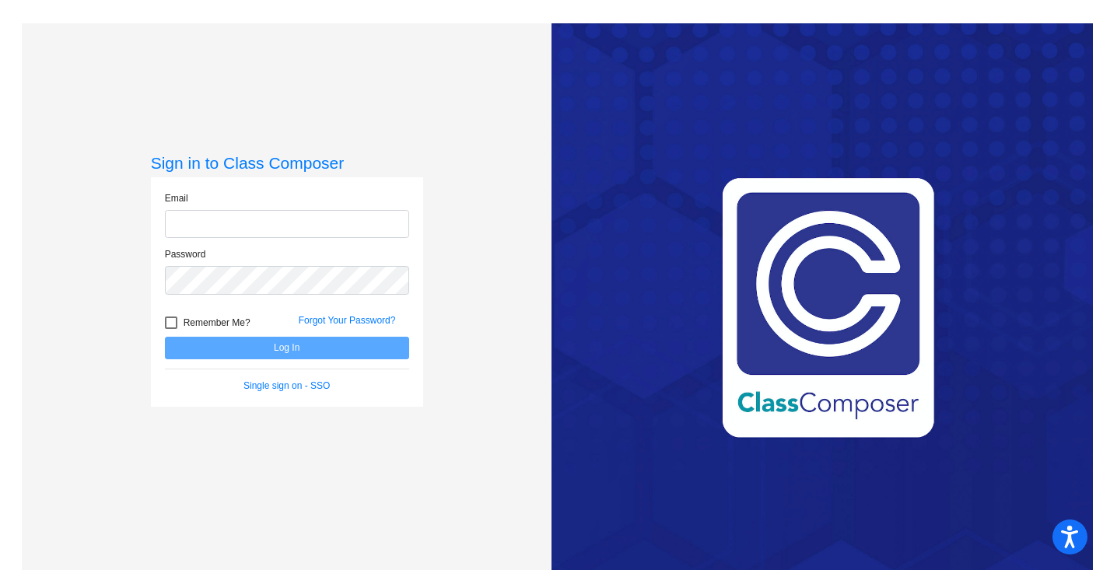
type input "[PERSON_NAME][EMAIL_ADDRESS][PERSON_NAME][DOMAIN_NAME]"
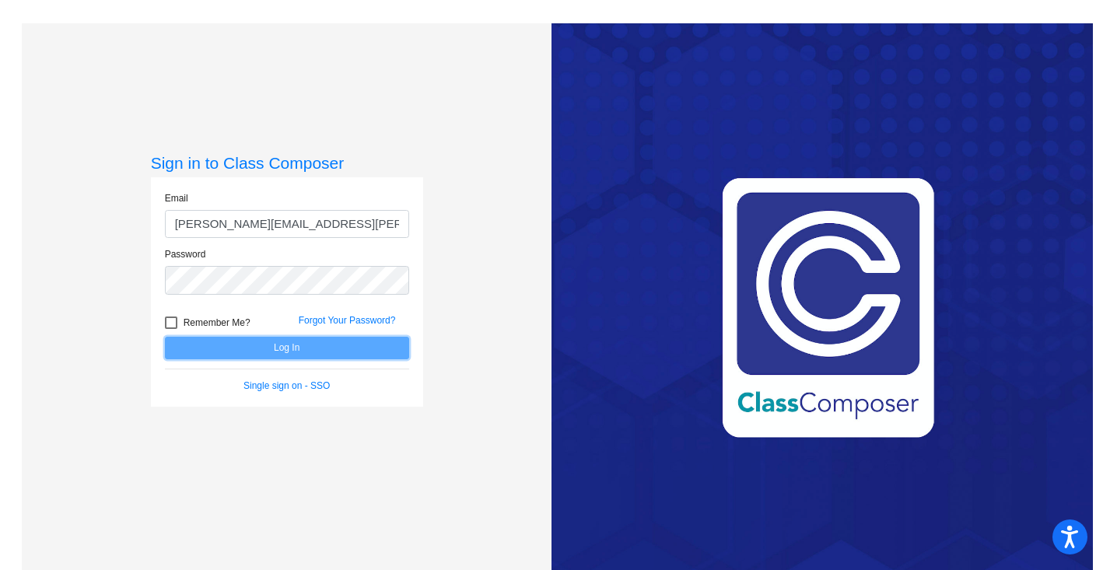
click at [344, 348] on button "Log In" at bounding box center [287, 348] width 244 height 23
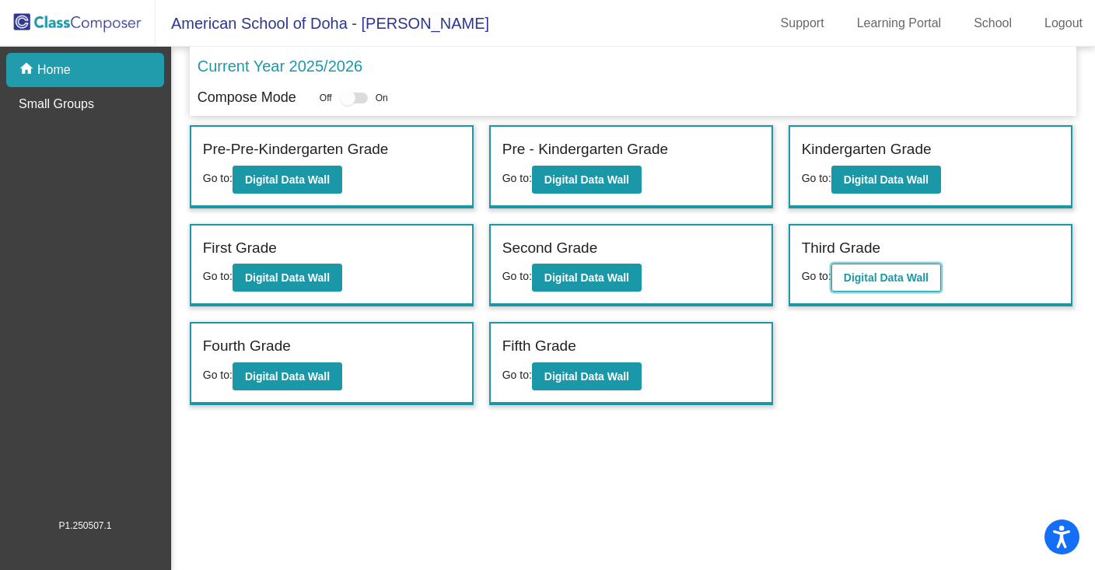
click at [874, 278] on b "Digital Data Wall" at bounding box center [886, 277] width 85 height 12
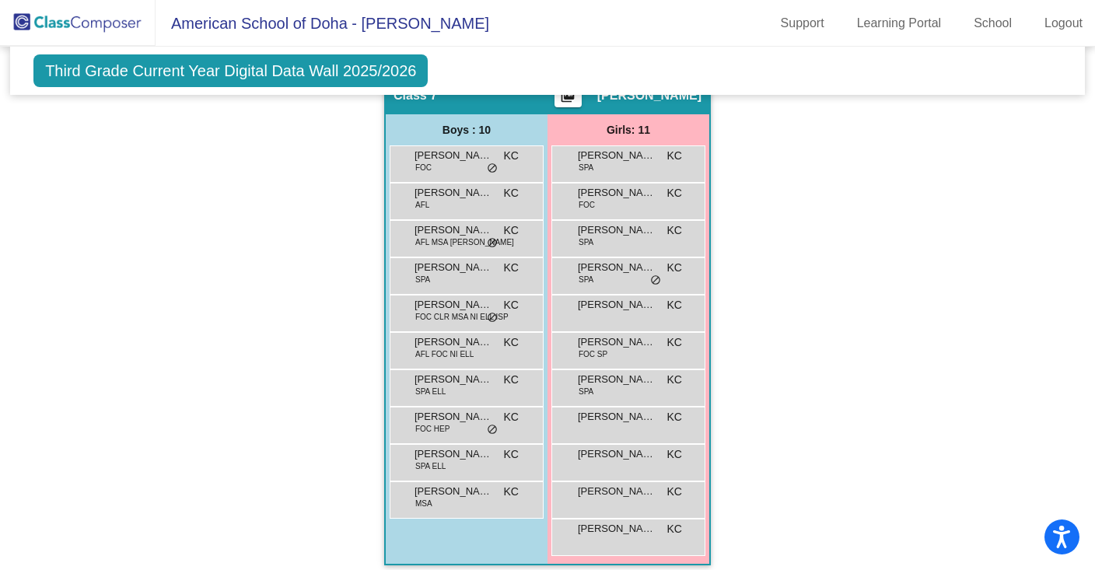
scroll to position [1446, 0]
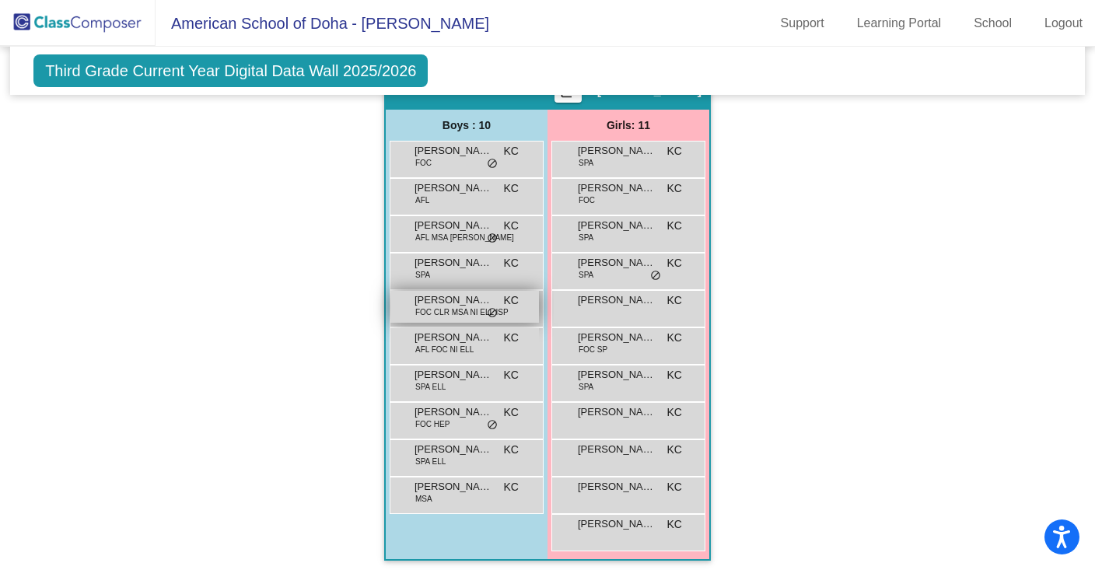
click at [440, 309] on span "FOC CLR MSA NI ELL ISP" at bounding box center [461, 312] width 93 height 12
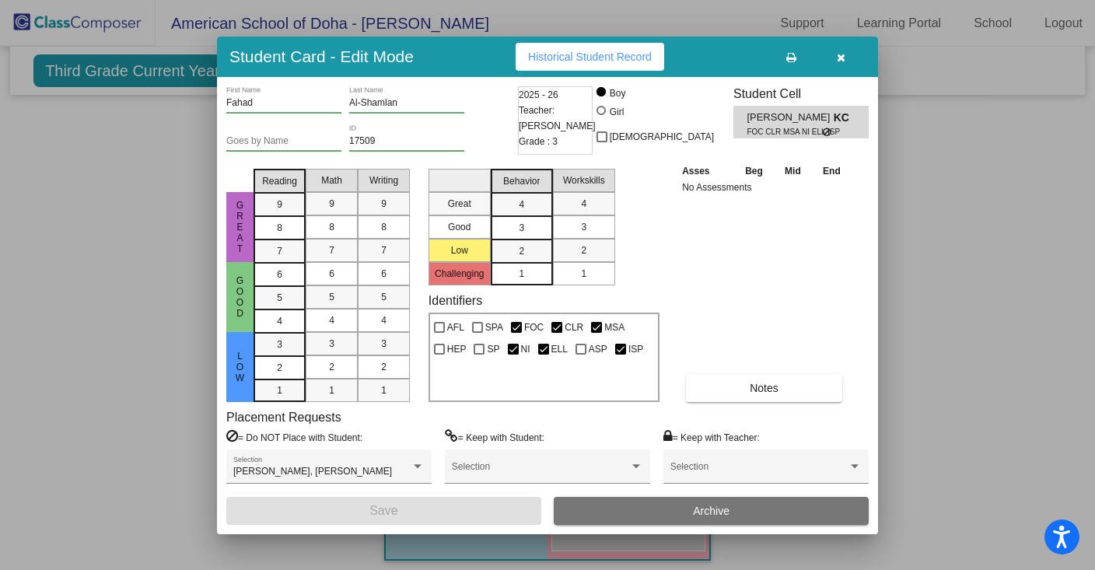
scroll to position [0, 0]
click at [841, 57] on icon "button" at bounding box center [841, 57] width 9 height 11
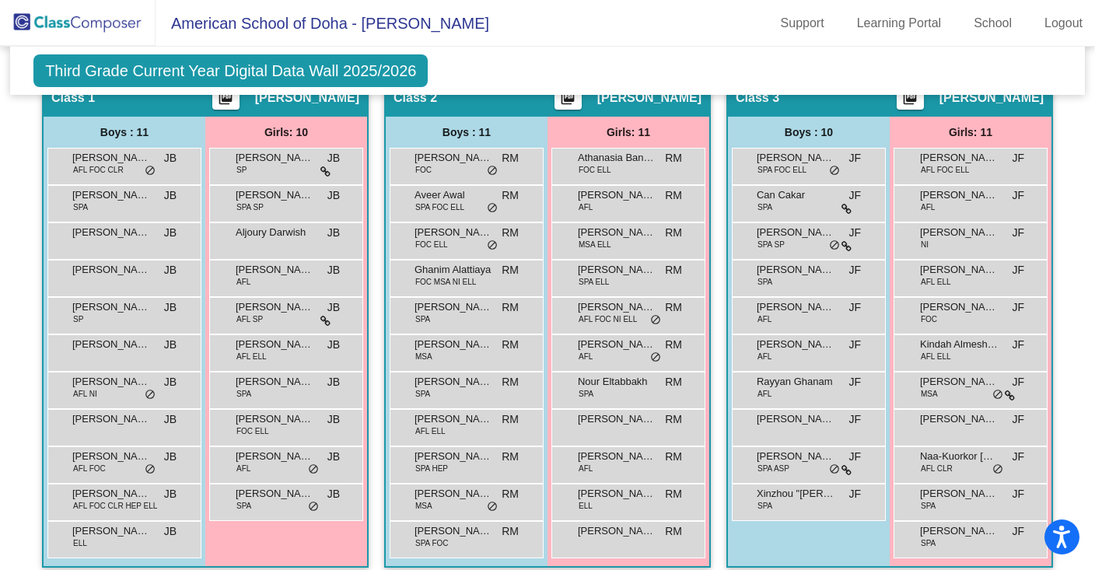
scroll to position [384, 0]
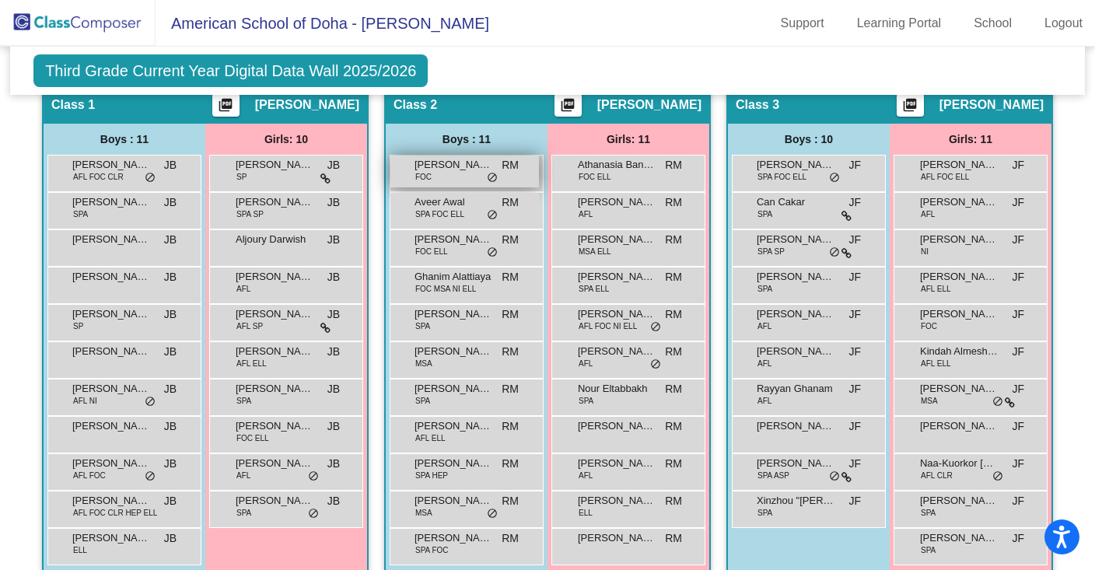
click at [463, 176] on div "[PERSON_NAME] FOC RM lock do_not_disturb_alt" at bounding box center [464, 172] width 149 height 32
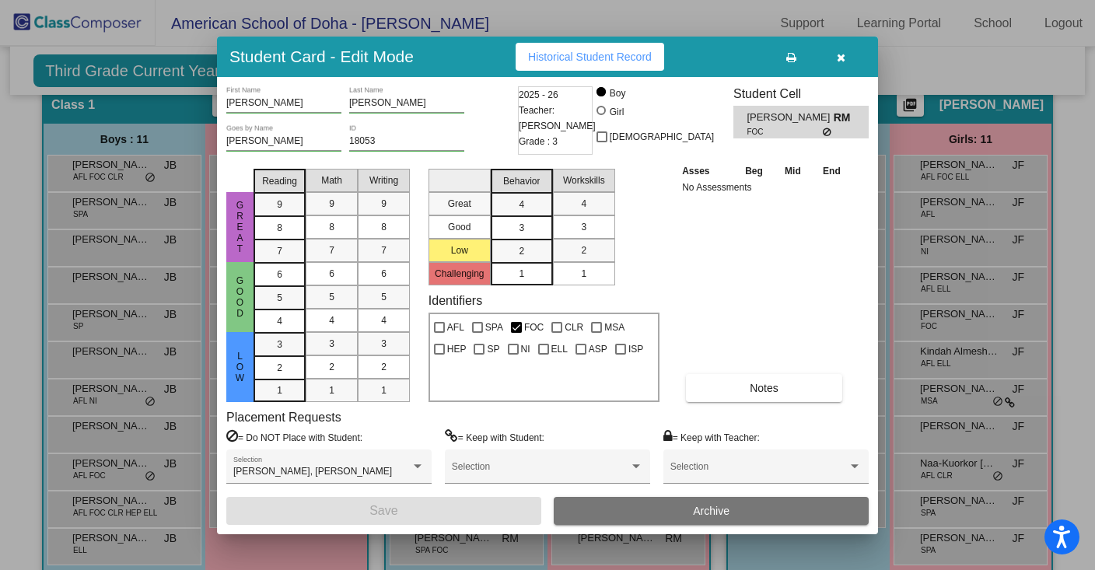
scroll to position [0, 0]
click at [842, 57] on icon "button" at bounding box center [841, 57] width 9 height 11
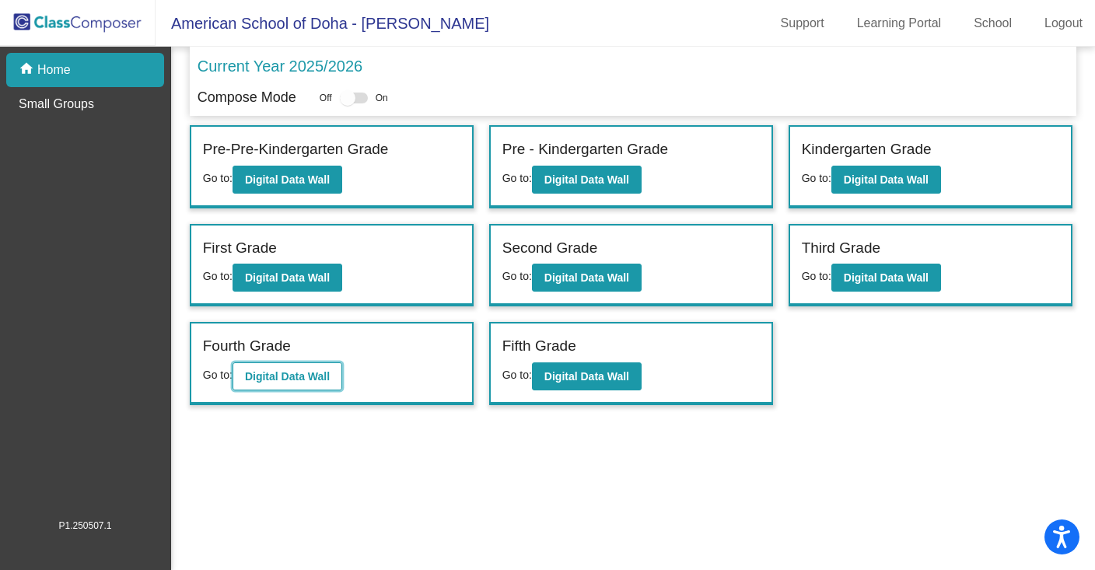
click at [262, 379] on b "Digital Data Wall" at bounding box center [287, 376] width 85 height 12
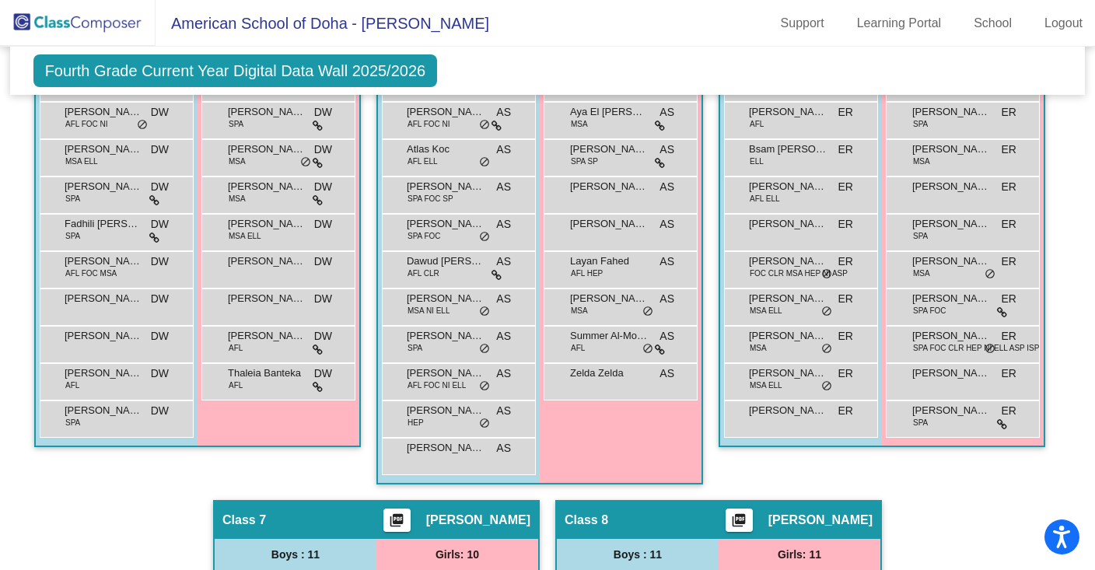
scroll to position [1140, 0]
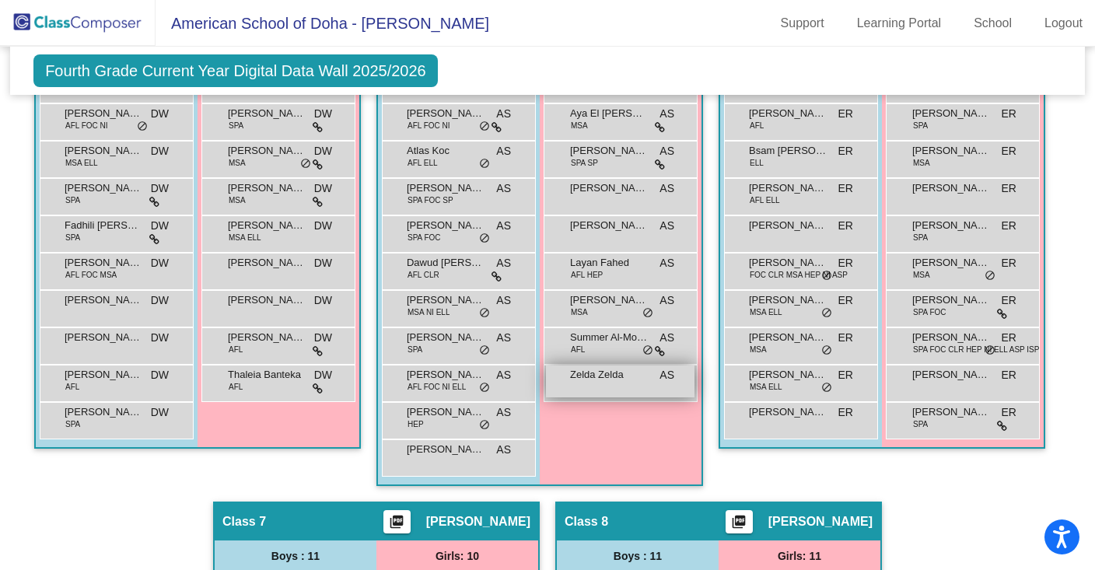
click at [607, 379] on span "Zelda Zelda" at bounding box center [609, 375] width 78 height 16
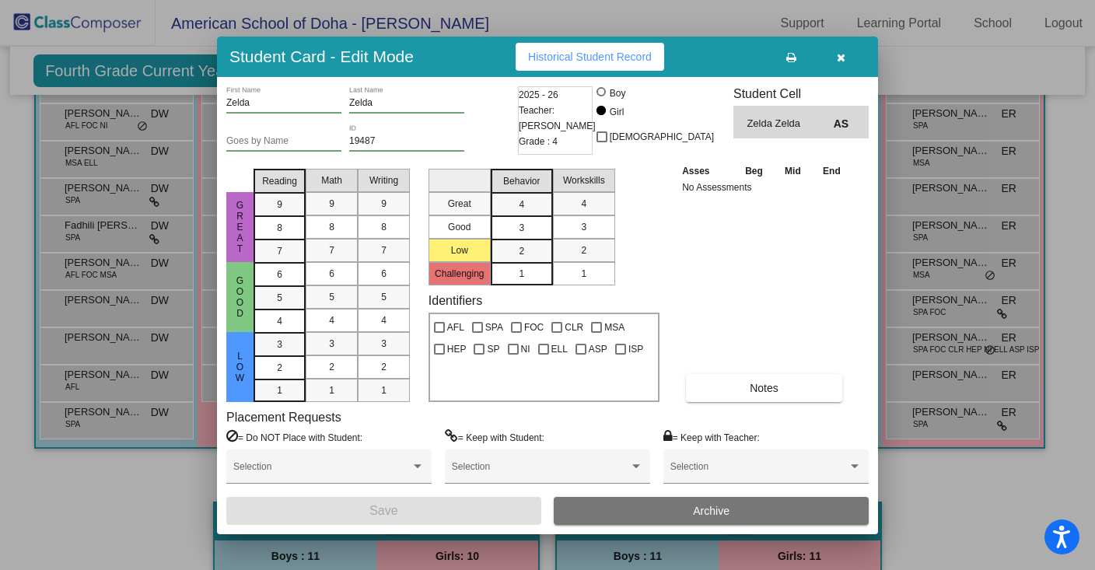
scroll to position [0, 0]
click at [841, 54] on icon "button" at bounding box center [841, 57] width 9 height 11
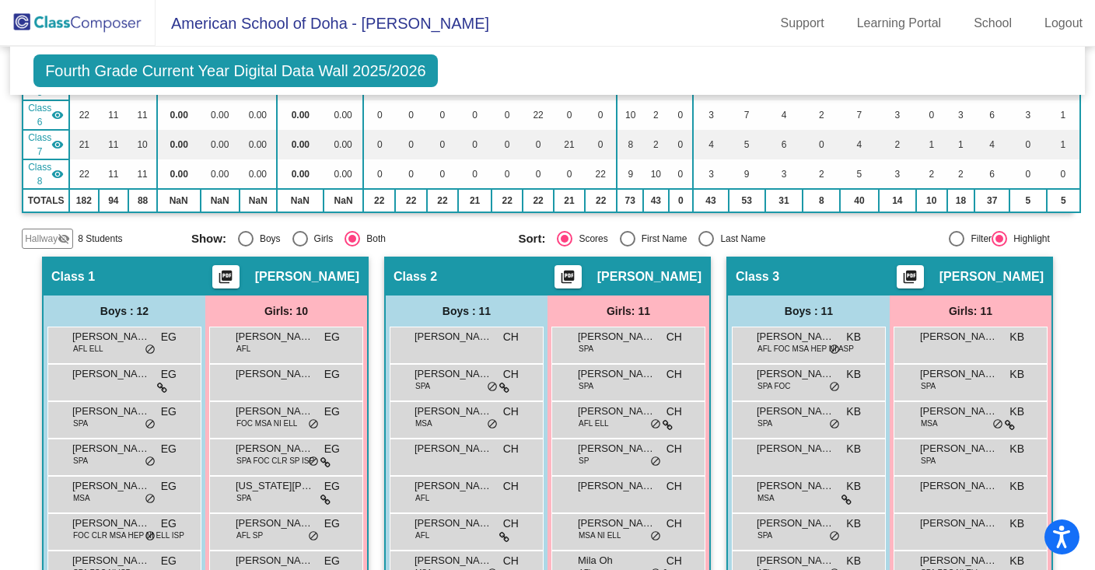
scroll to position [244, 0]
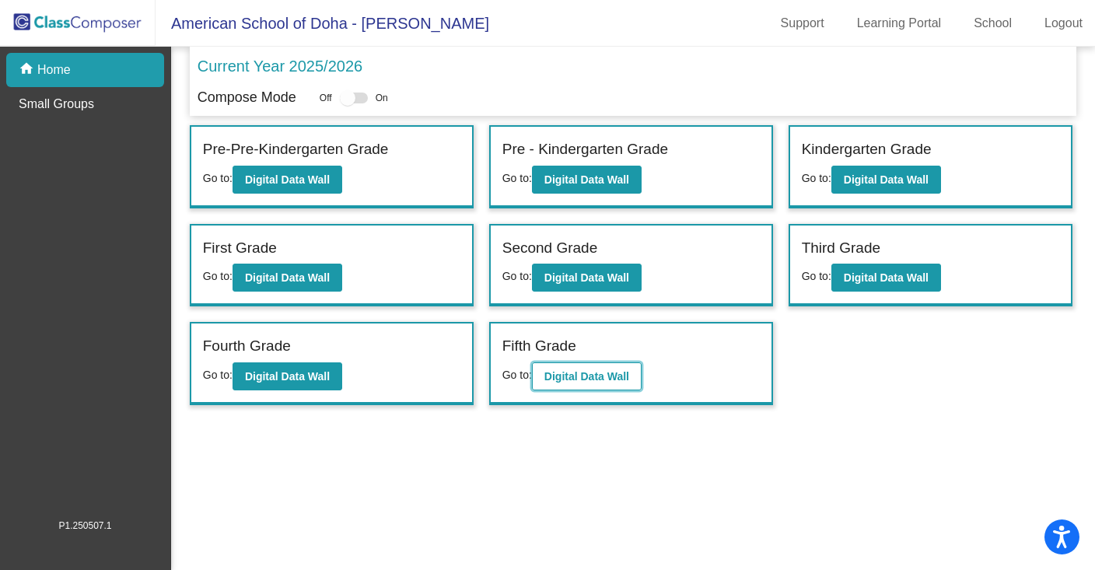
click at [596, 376] on b "Digital Data Wall" at bounding box center [586, 376] width 85 height 12
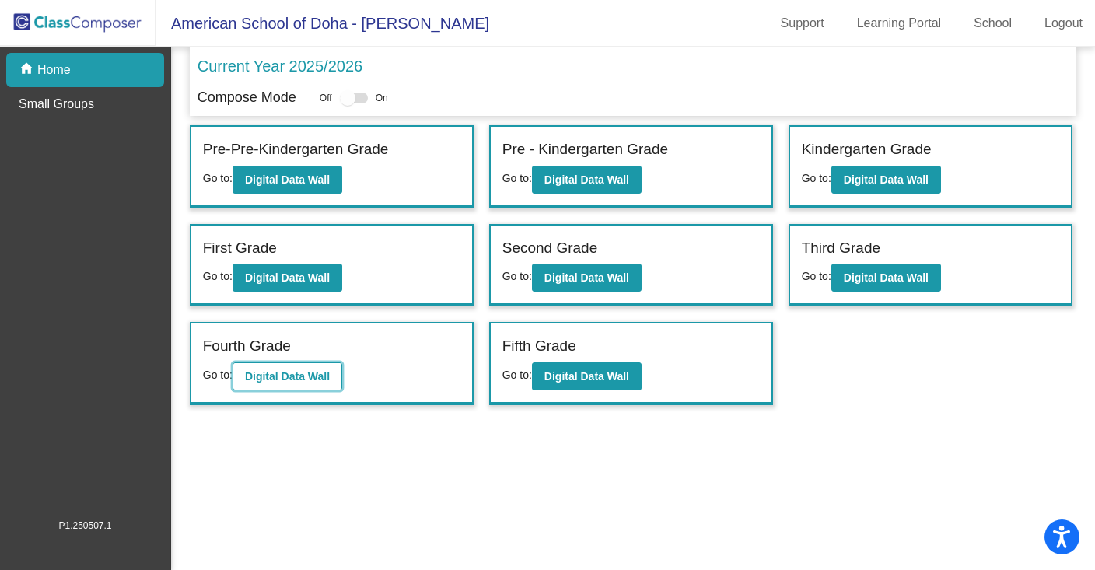
click at [299, 375] on b "Digital Data Wall" at bounding box center [287, 376] width 85 height 12
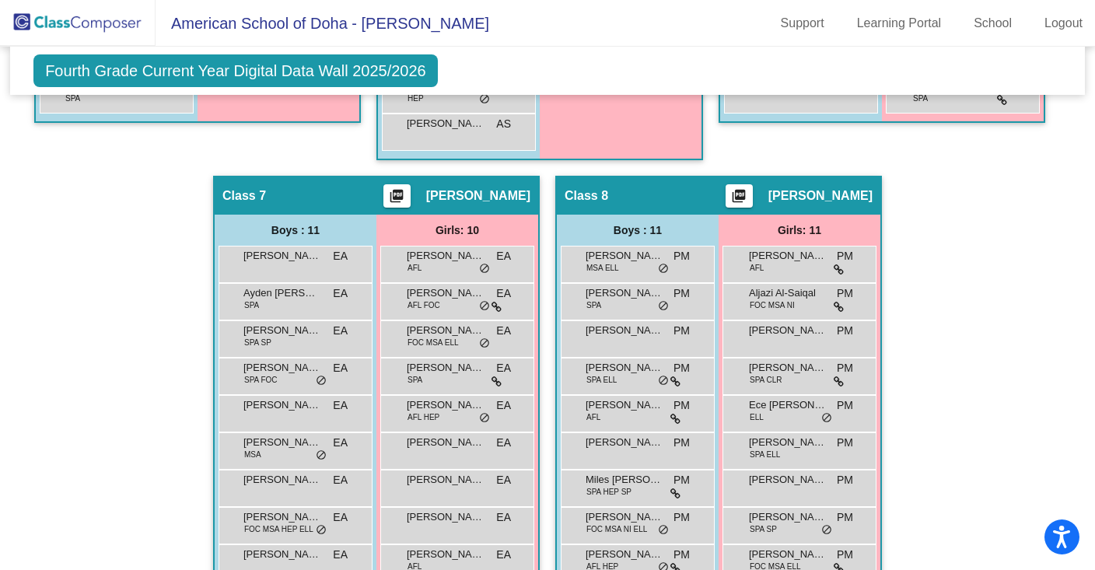
scroll to position [1470, 0]
